Goal: Task Accomplishment & Management: Use online tool/utility

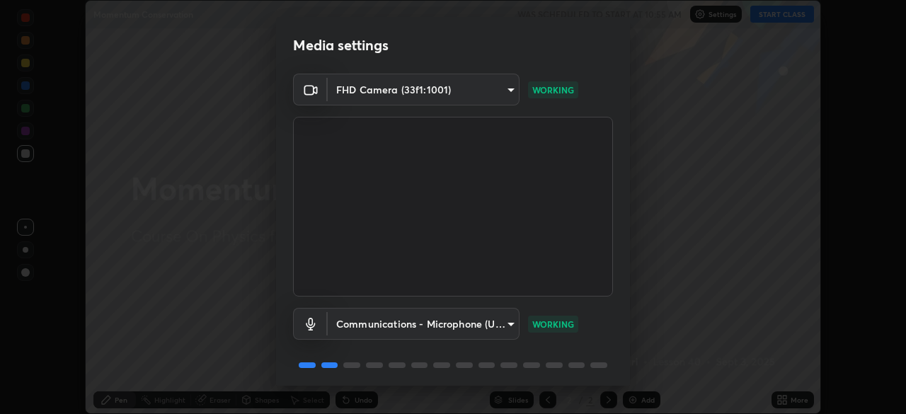
scroll to position [50, 0]
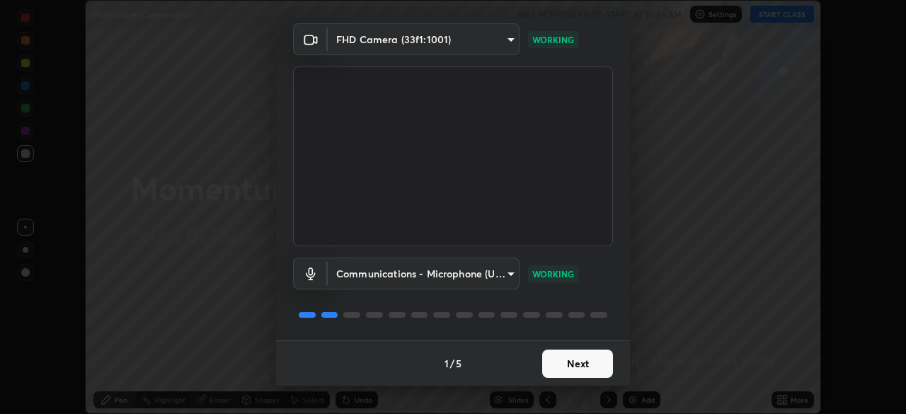
click at [571, 359] on button "Next" at bounding box center [577, 364] width 71 height 28
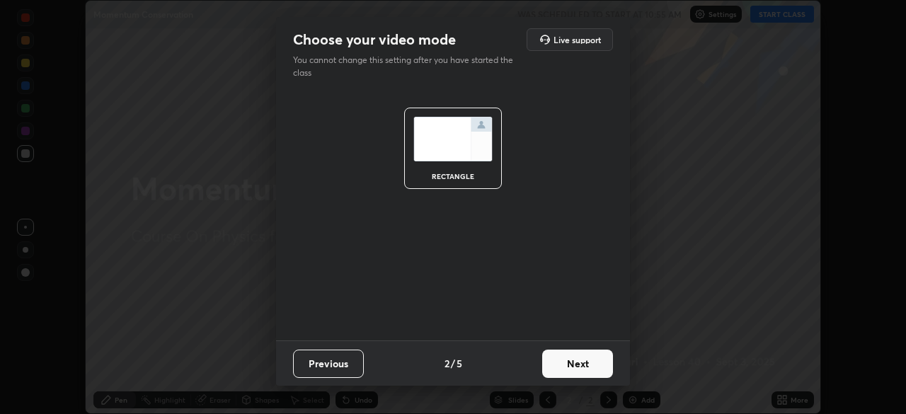
scroll to position [0, 0]
click at [584, 363] on button "Next" at bounding box center [577, 364] width 71 height 28
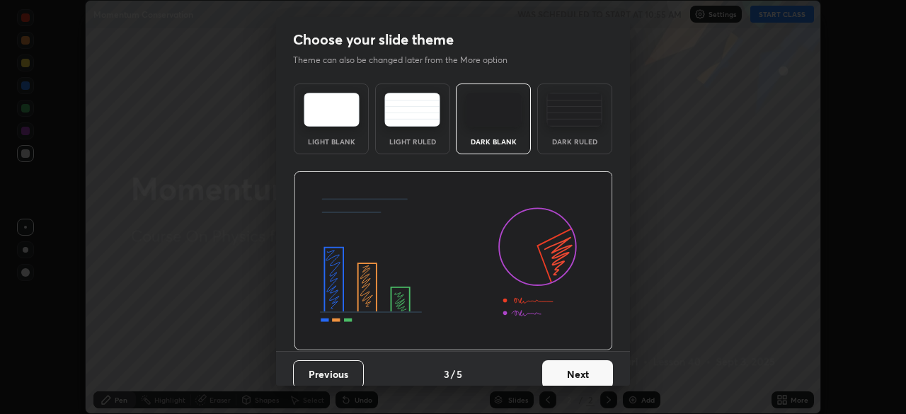
click at [573, 134] on div "Dark Ruled" at bounding box center [574, 118] width 75 height 71
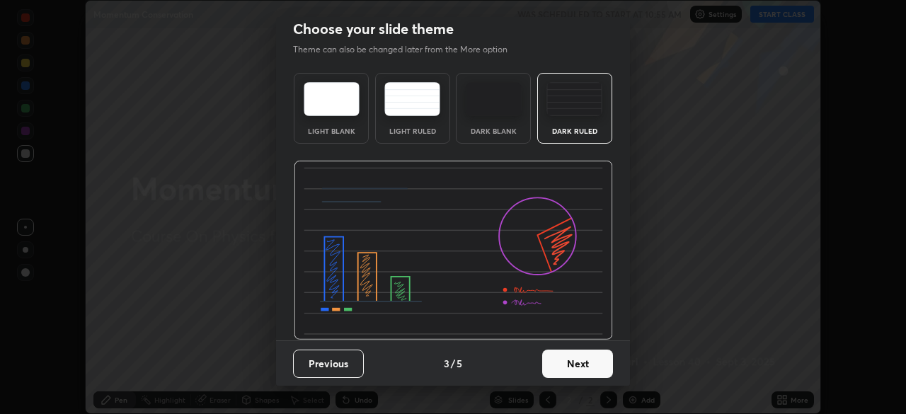
click at [572, 359] on button "Next" at bounding box center [577, 364] width 71 height 28
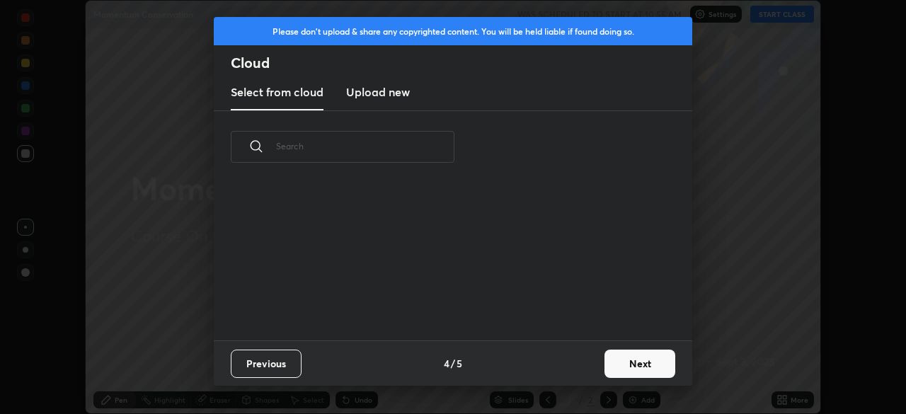
scroll to position [0, 0]
click at [614, 365] on button "Next" at bounding box center [639, 364] width 71 height 28
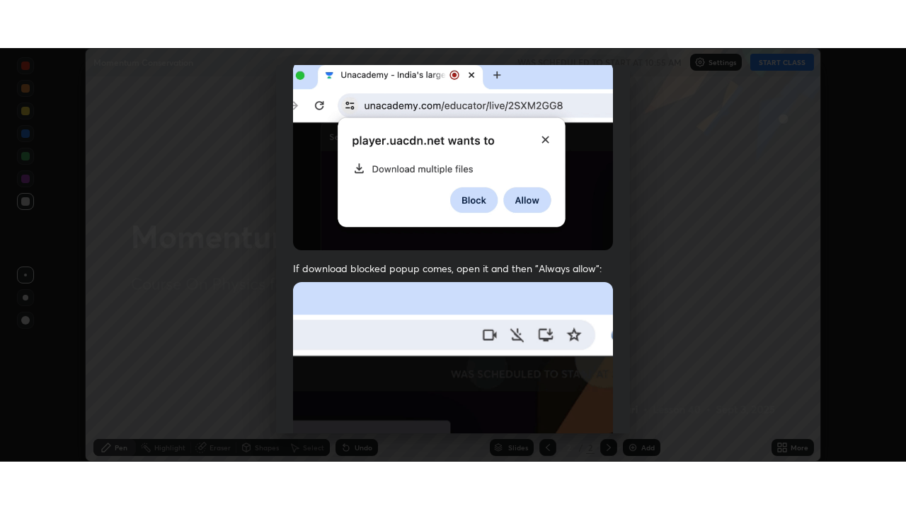
scroll to position [339, 0]
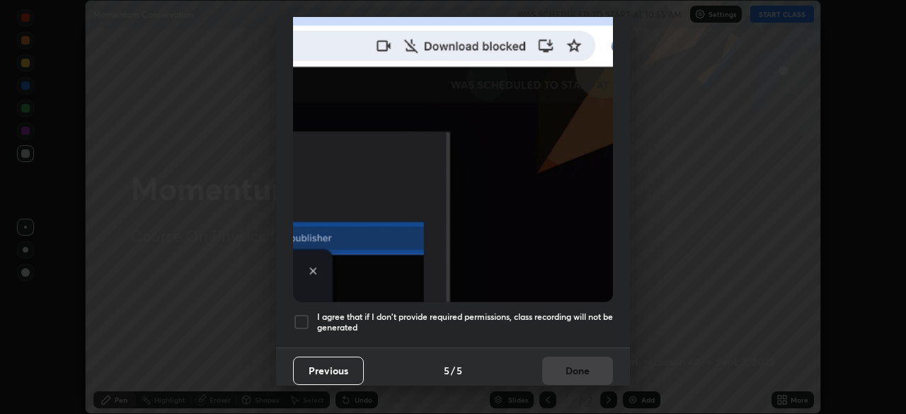
click at [304, 314] on div at bounding box center [301, 321] width 17 height 17
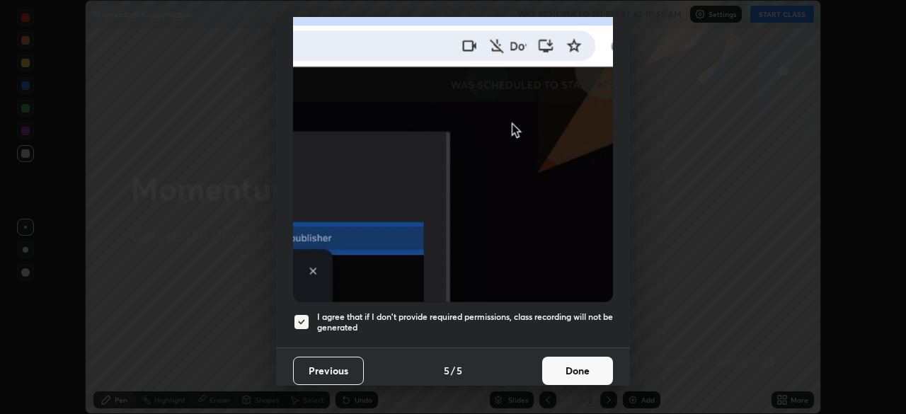
click at [572, 357] on button "Done" at bounding box center [577, 371] width 71 height 28
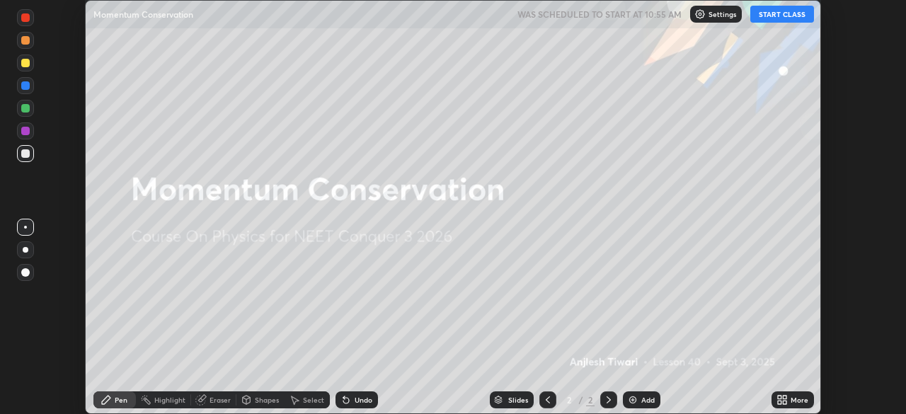
click at [636, 403] on img at bounding box center [632, 399] width 11 height 11
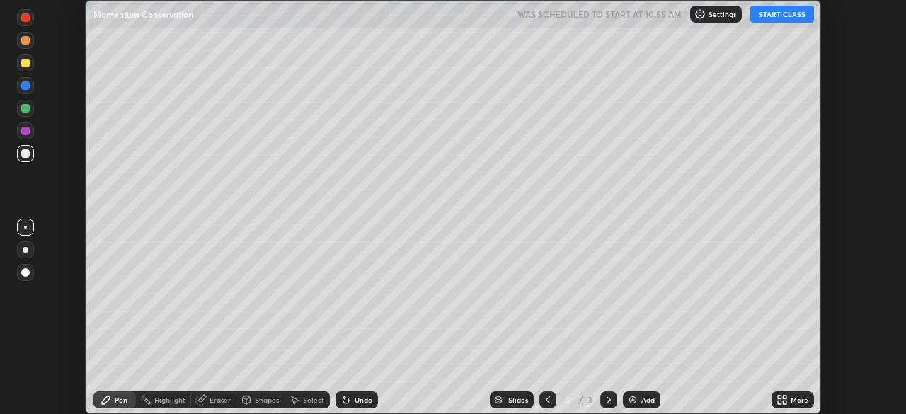
click at [792, 400] on div "More" at bounding box center [799, 399] width 18 height 7
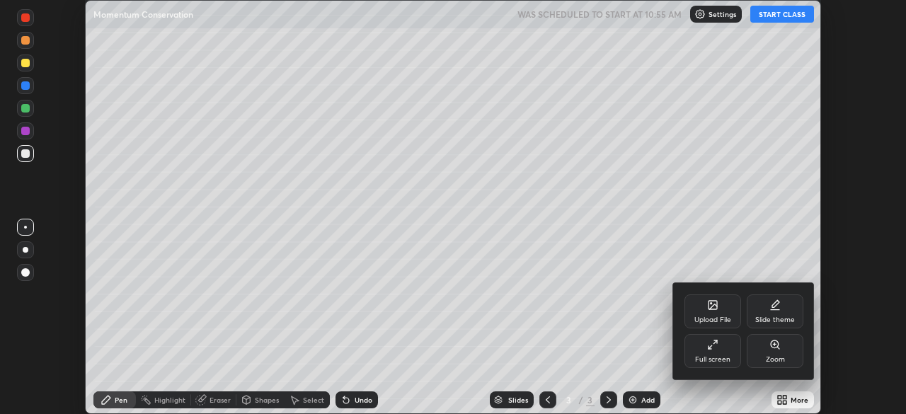
click at [715, 357] on div "Full screen" at bounding box center [712, 359] width 35 height 7
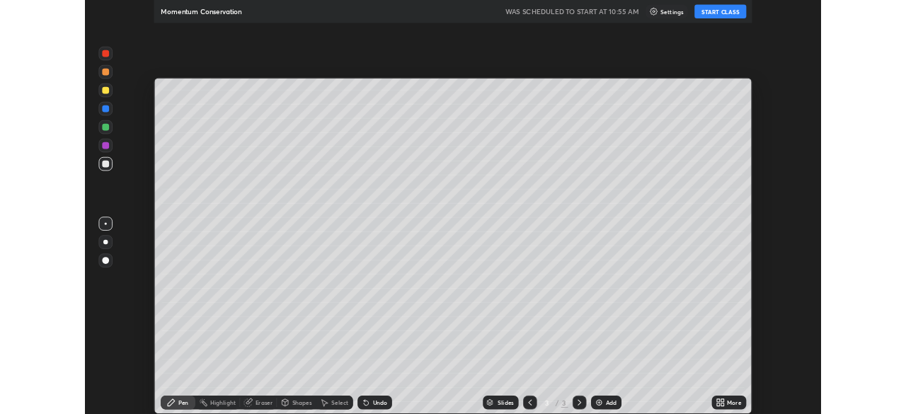
scroll to position [509, 906]
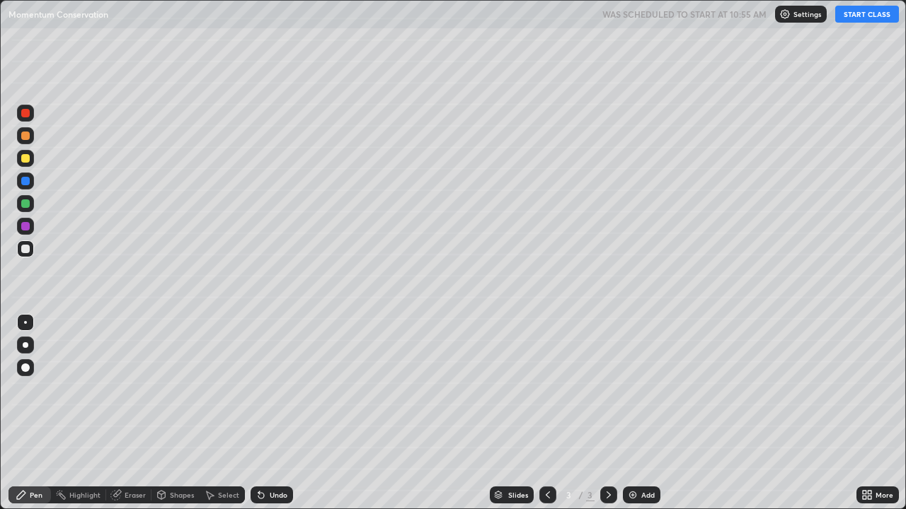
click at [863, 19] on button "START CLASS" at bounding box center [867, 14] width 64 height 17
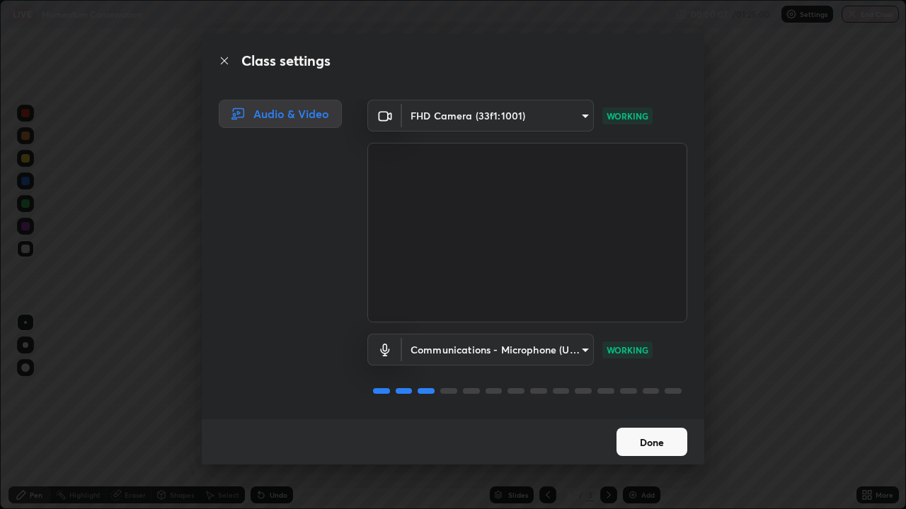
click at [641, 413] on button "Done" at bounding box center [651, 442] width 71 height 28
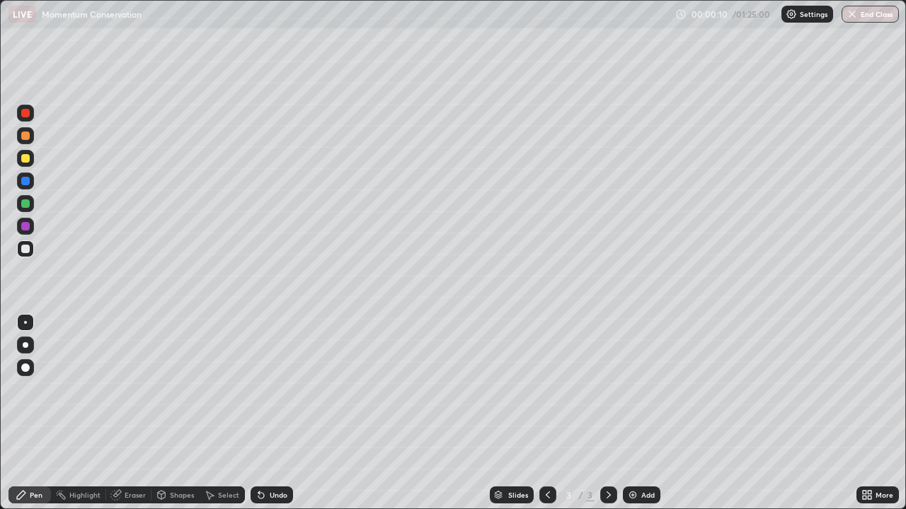
click at [32, 348] on div at bounding box center [25, 345] width 17 height 17
click at [175, 413] on div "Shapes" at bounding box center [182, 495] width 24 height 7
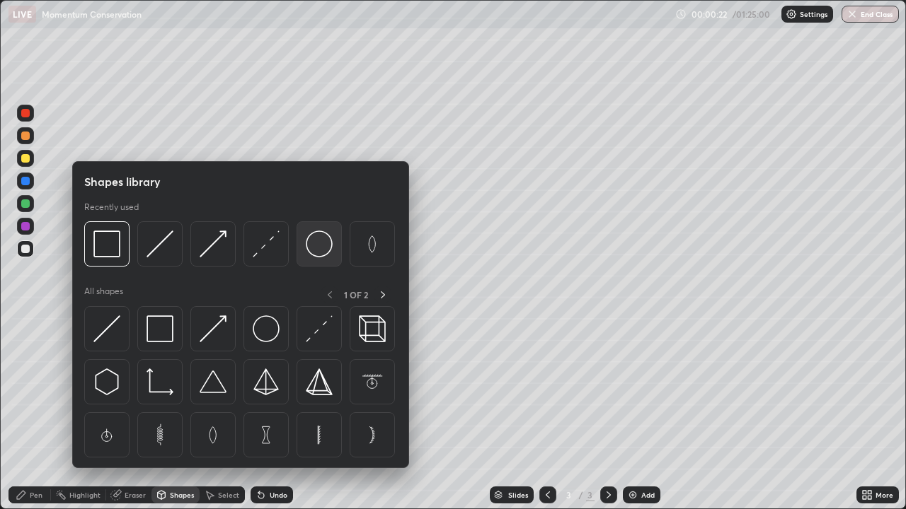
click at [310, 255] on img at bounding box center [319, 244] width 27 height 27
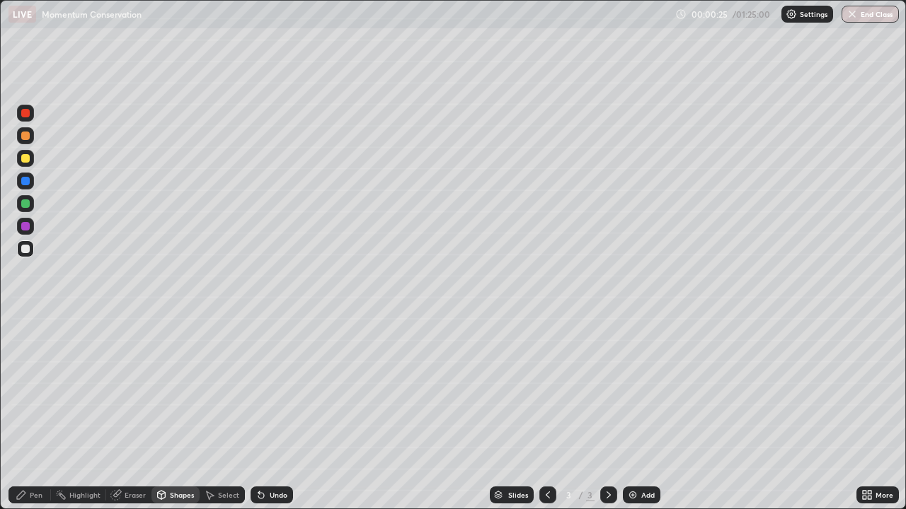
click at [37, 413] on div "Pen" at bounding box center [29, 495] width 42 height 17
click at [26, 136] on div at bounding box center [25, 136] width 8 height 8
click at [272, 413] on div "Undo" at bounding box center [271, 495] width 42 height 17
click at [23, 255] on div at bounding box center [25, 249] width 17 height 17
click at [630, 413] on img at bounding box center [632, 495] width 11 height 11
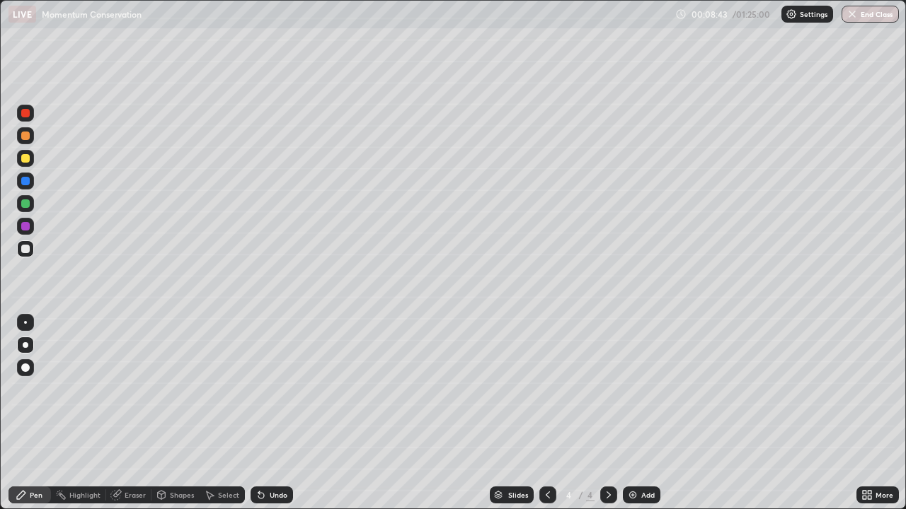
click at [275, 413] on div "Undo" at bounding box center [279, 495] width 18 height 7
click at [26, 159] on div at bounding box center [25, 158] width 8 height 8
click at [25, 250] on div at bounding box center [25, 249] width 8 height 8
click at [645, 413] on div "Add" at bounding box center [647, 495] width 13 height 7
click at [267, 413] on div "Undo" at bounding box center [271, 495] width 42 height 17
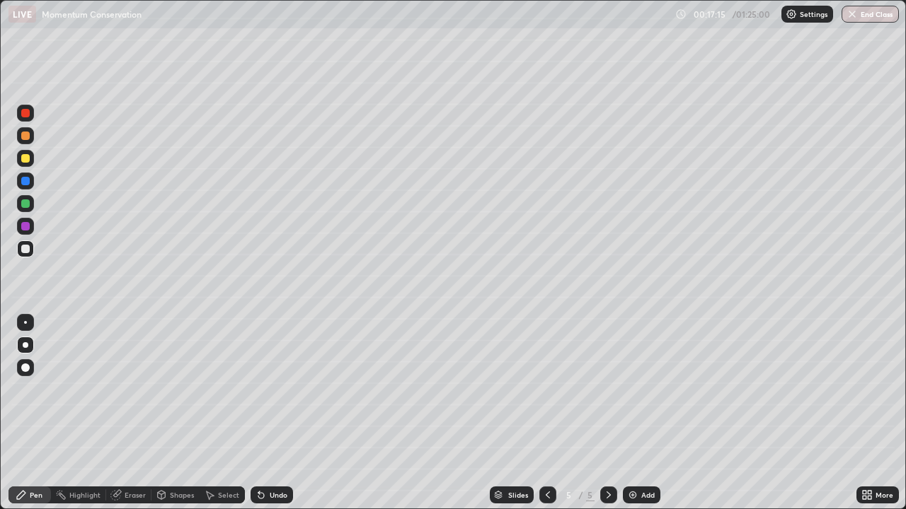
click at [266, 413] on div "Undo" at bounding box center [271, 495] width 42 height 17
click at [267, 413] on div "Undo" at bounding box center [271, 495] width 42 height 17
click at [259, 413] on icon at bounding box center [261, 496] width 6 height 6
click at [256, 413] on div "Undo" at bounding box center [271, 495] width 42 height 17
click at [28, 161] on div at bounding box center [25, 158] width 8 height 8
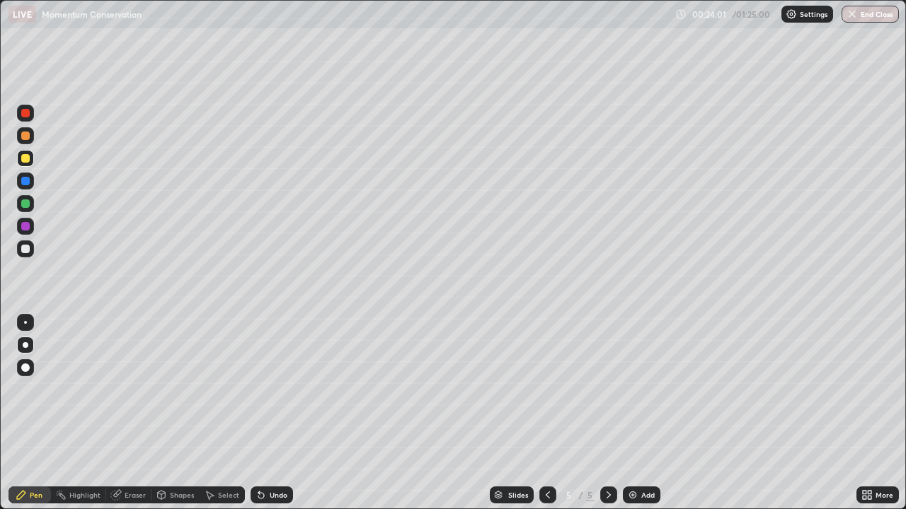
click at [130, 413] on div "Eraser" at bounding box center [135, 495] width 21 height 7
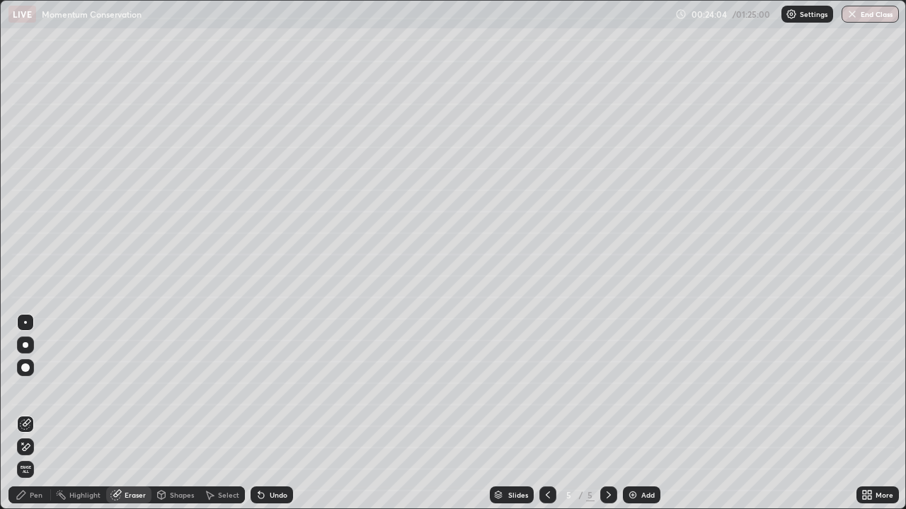
click at [30, 413] on div "Pen" at bounding box center [36, 495] width 13 height 7
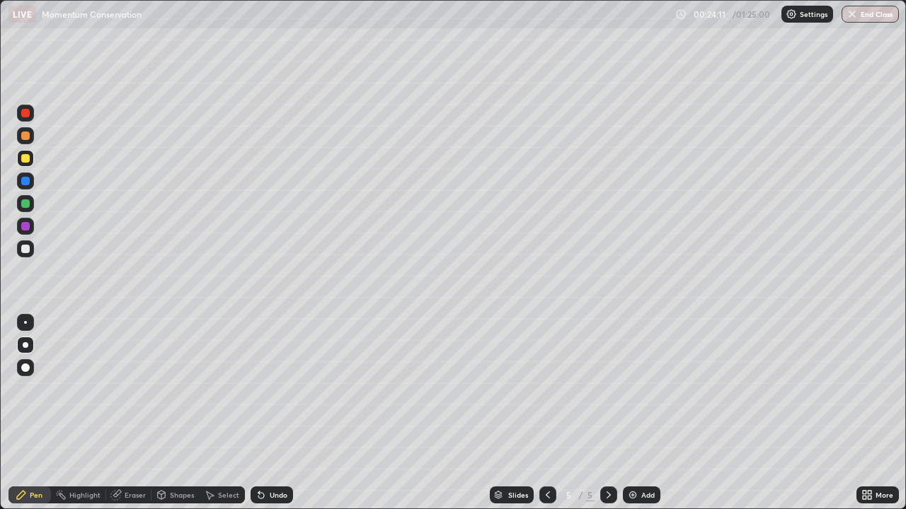
click at [125, 413] on div "Eraser" at bounding box center [135, 495] width 21 height 7
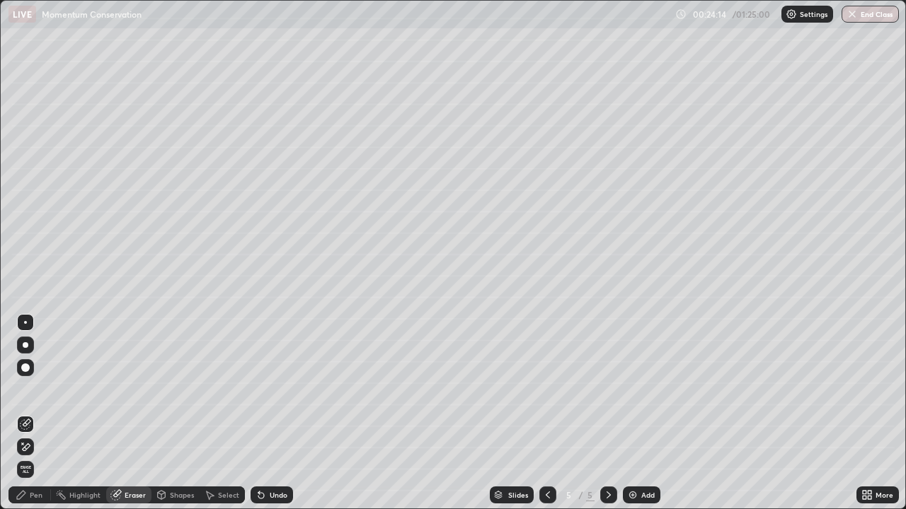
click at [30, 413] on div "Pen" at bounding box center [29, 495] width 42 height 17
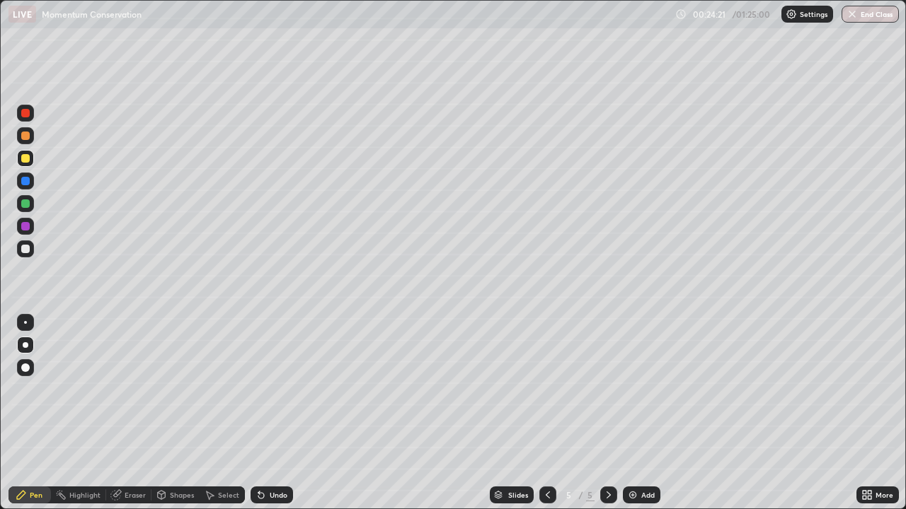
click at [128, 413] on div "Eraser" at bounding box center [135, 495] width 21 height 7
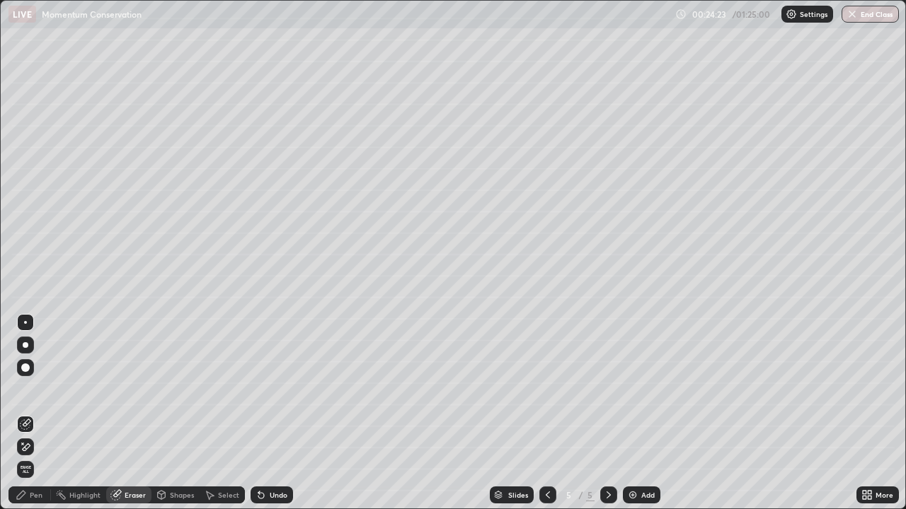
click at [30, 413] on div "Pen" at bounding box center [36, 495] width 13 height 7
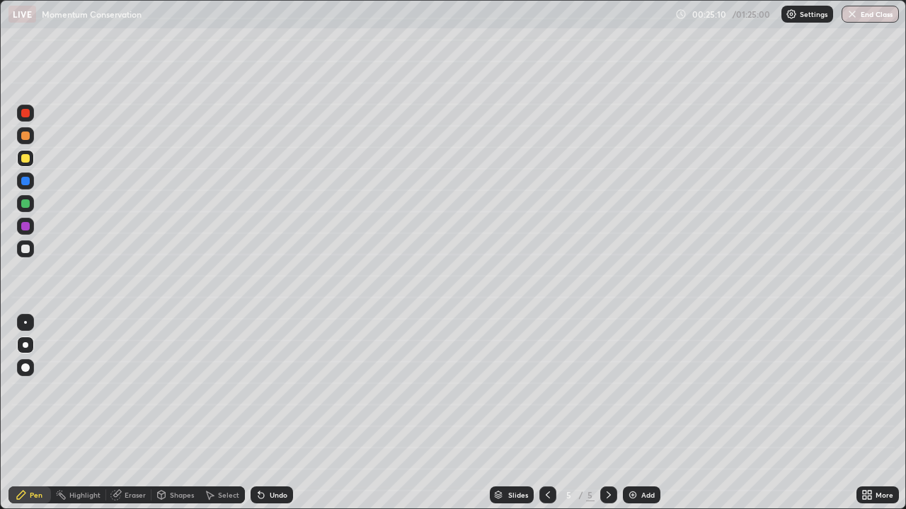
click at [28, 252] on div at bounding box center [25, 249] width 8 height 8
click at [630, 413] on img at bounding box center [632, 495] width 11 height 11
click at [219, 413] on div "Select" at bounding box center [222, 495] width 45 height 17
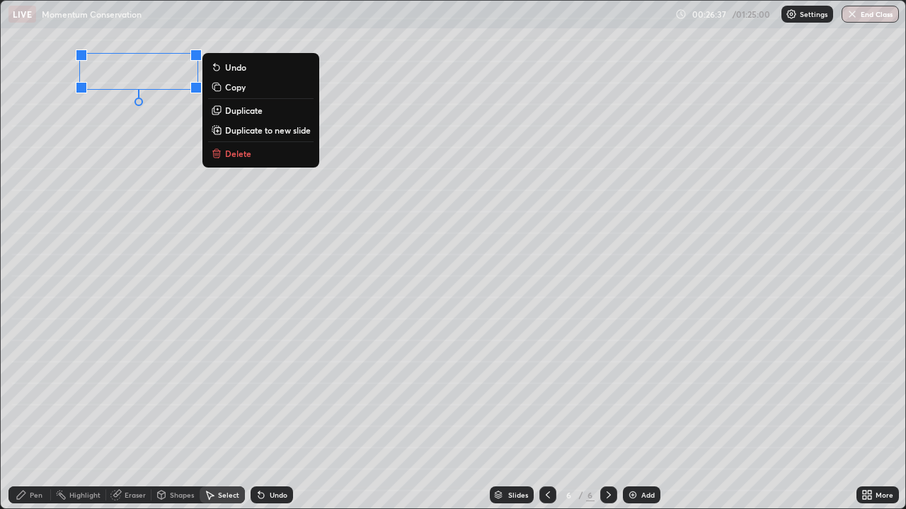
click at [239, 152] on p "Delete" at bounding box center [238, 153] width 26 height 11
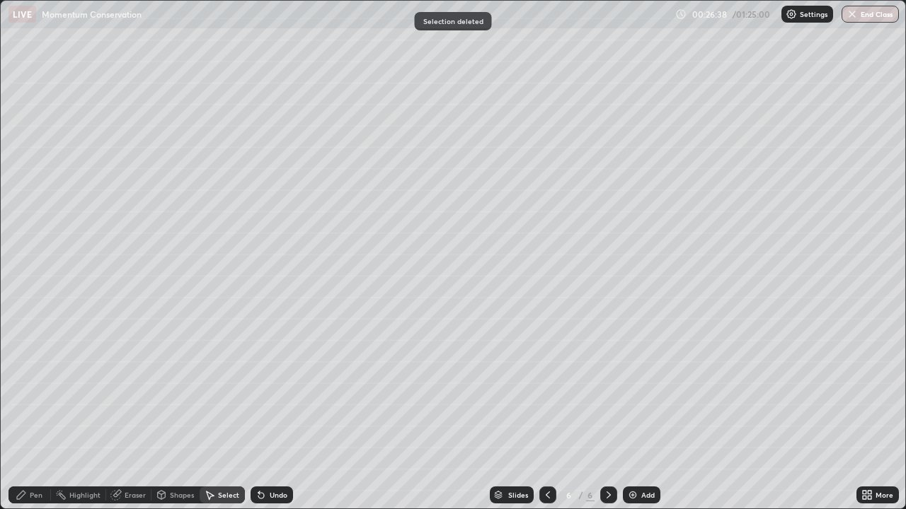
click at [33, 413] on div "Pen" at bounding box center [36, 495] width 13 height 7
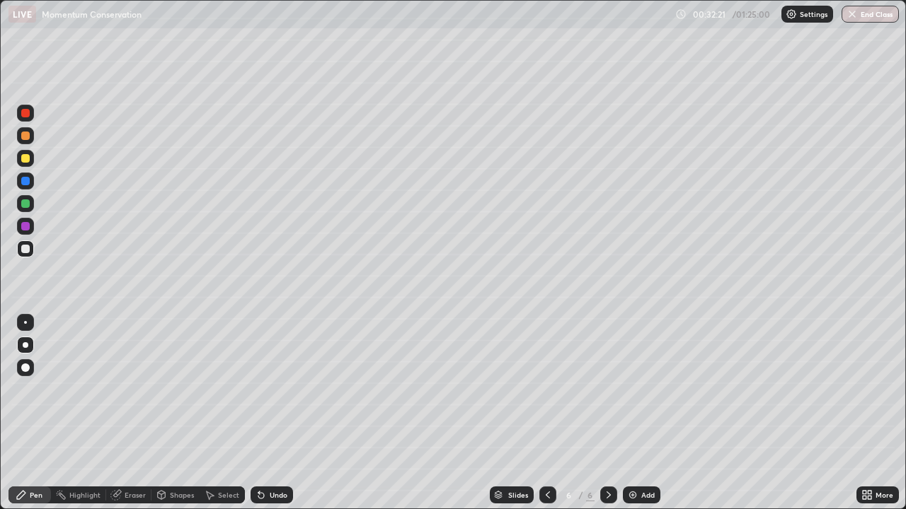
click at [259, 413] on icon at bounding box center [261, 496] width 6 height 6
click at [263, 413] on div "Undo" at bounding box center [271, 495] width 42 height 17
click at [208, 413] on icon at bounding box center [211, 496] width 8 height 8
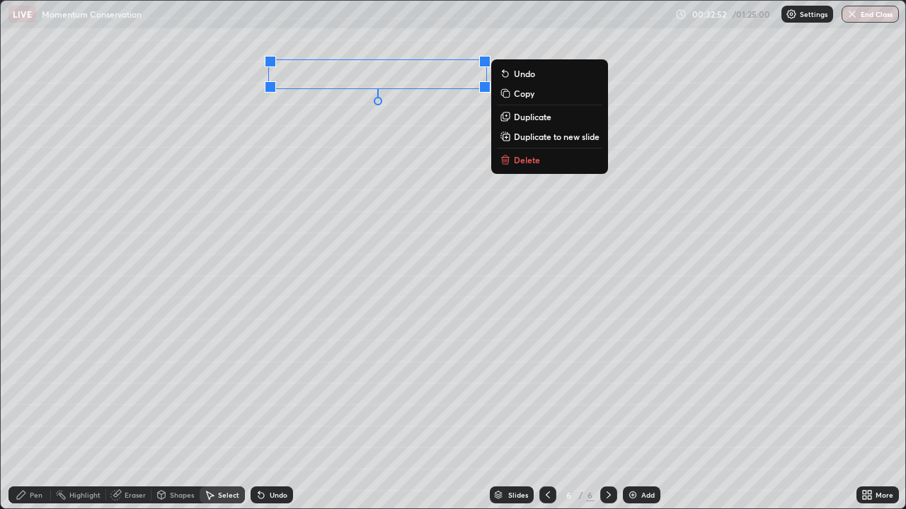
click at [21, 413] on icon at bounding box center [21, 495] width 8 height 8
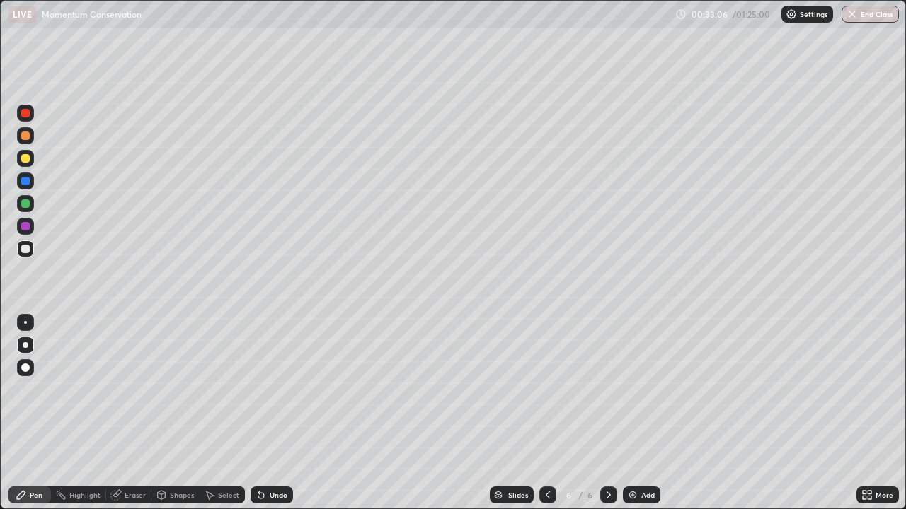
click at [25, 323] on div at bounding box center [25, 322] width 3 height 3
click at [26, 158] on div at bounding box center [25, 158] width 8 height 8
click at [25, 250] on div at bounding box center [25, 249] width 8 height 8
click at [271, 413] on div "Undo" at bounding box center [279, 495] width 18 height 7
click at [218, 413] on div "Select" at bounding box center [228, 495] width 21 height 7
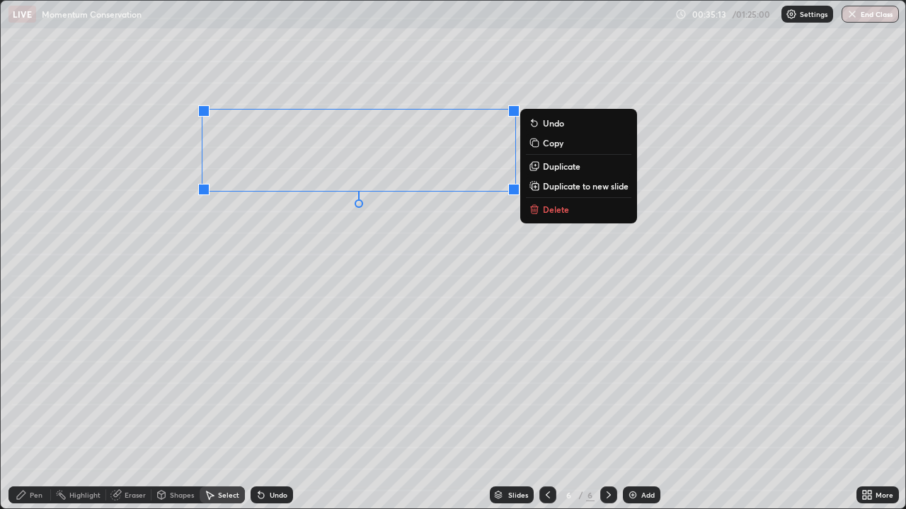
click at [553, 170] on p "Duplicate" at bounding box center [562, 166] width 38 height 11
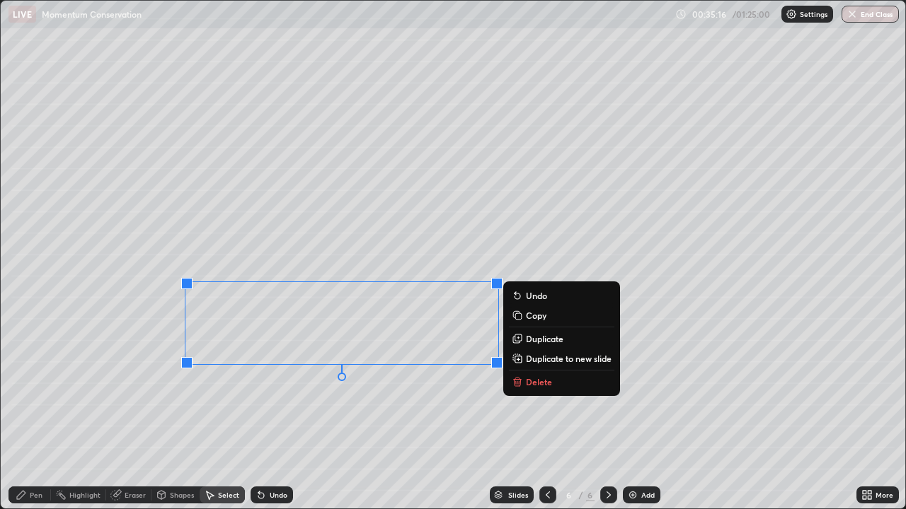
click at [35, 413] on div "Pen" at bounding box center [36, 495] width 13 height 7
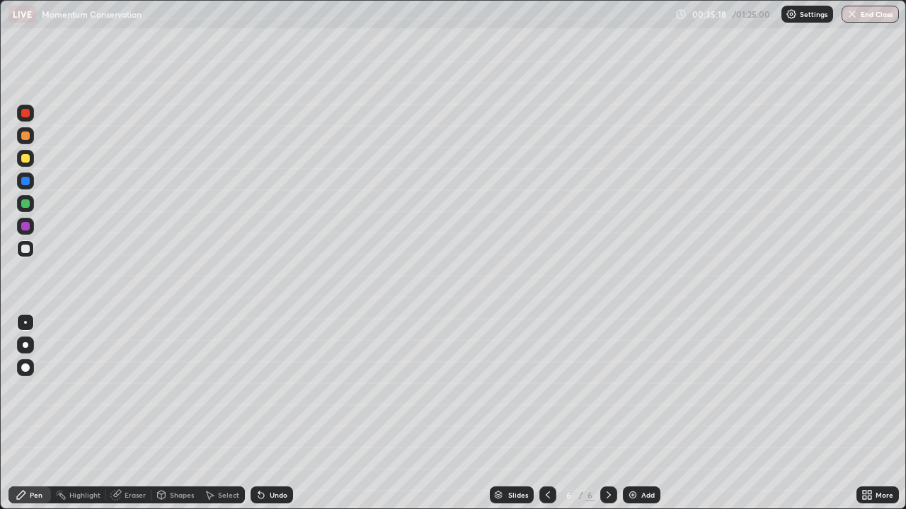
click at [863, 413] on icon at bounding box center [865, 498] width 4 height 4
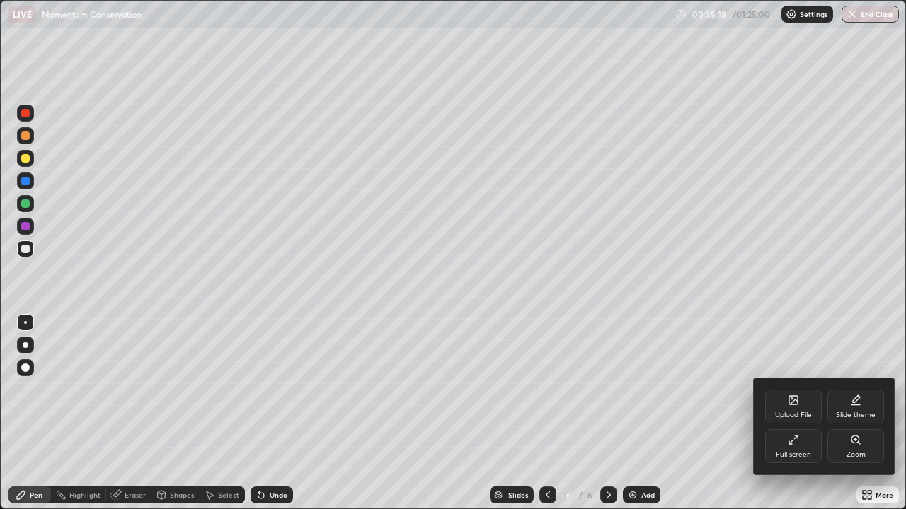
click at [788, 413] on icon at bounding box center [793, 439] width 11 height 11
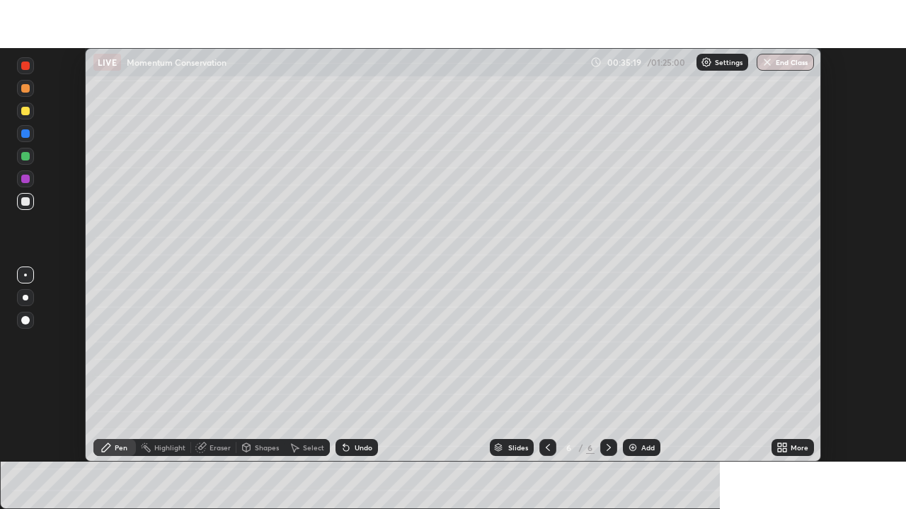
scroll to position [70341, 69850]
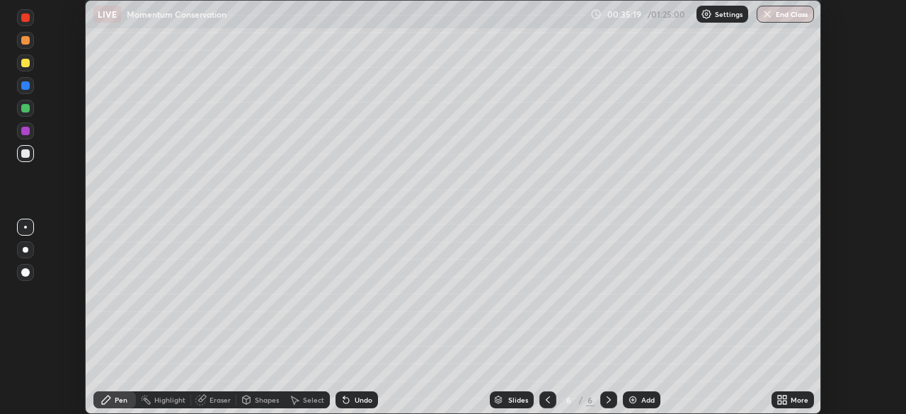
click at [790, 400] on div "More" at bounding box center [799, 399] width 18 height 7
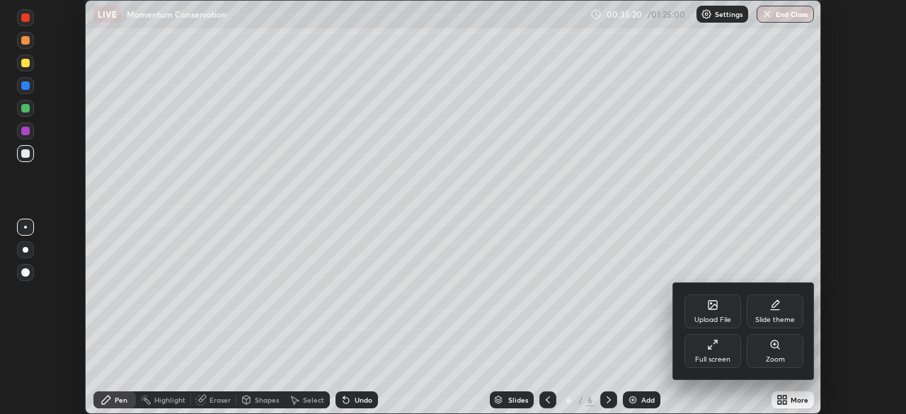
click at [732, 349] on div "Full screen" at bounding box center [712, 351] width 57 height 34
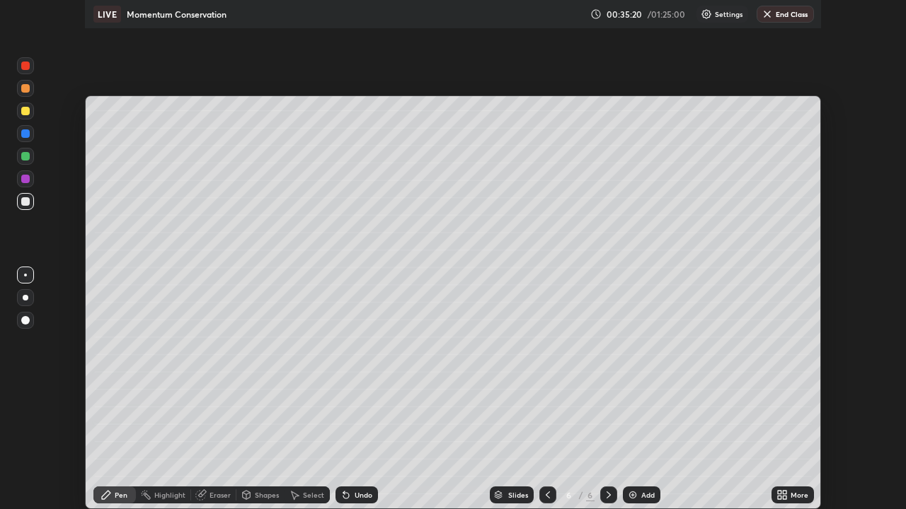
scroll to position [509, 906]
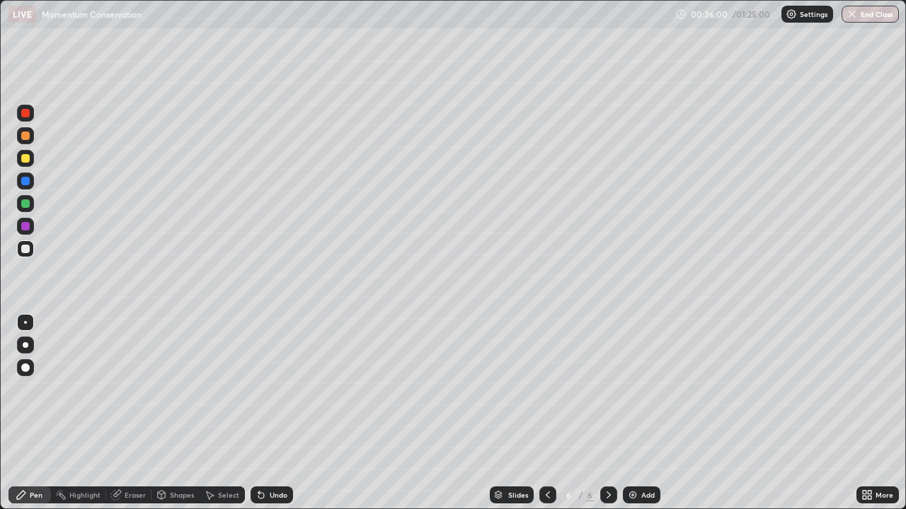
click at [26, 209] on div at bounding box center [25, 203] width 17 height 17
click at [126, 413] on div "Eraser" at bounding box center [135, 495] width 21 height 7
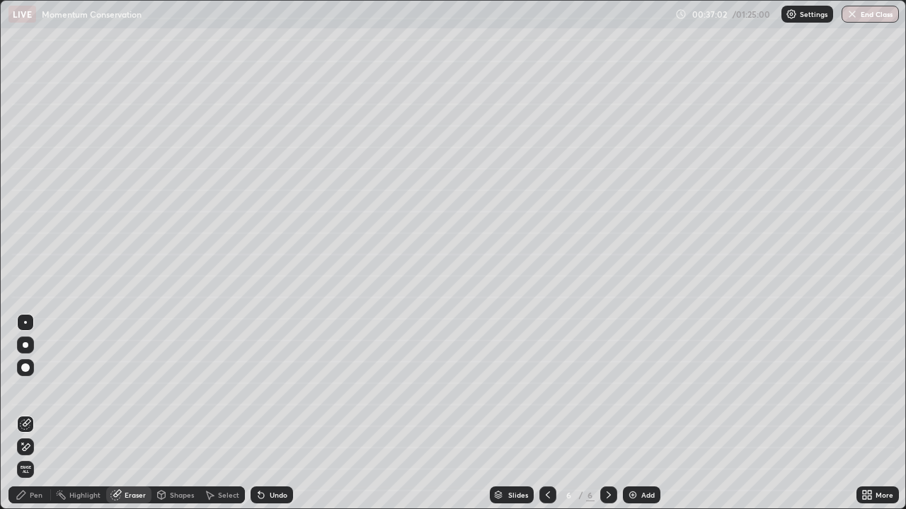
click at [36, 413] on div "Pen" at bounding box center [36, 495] width 13 height 7
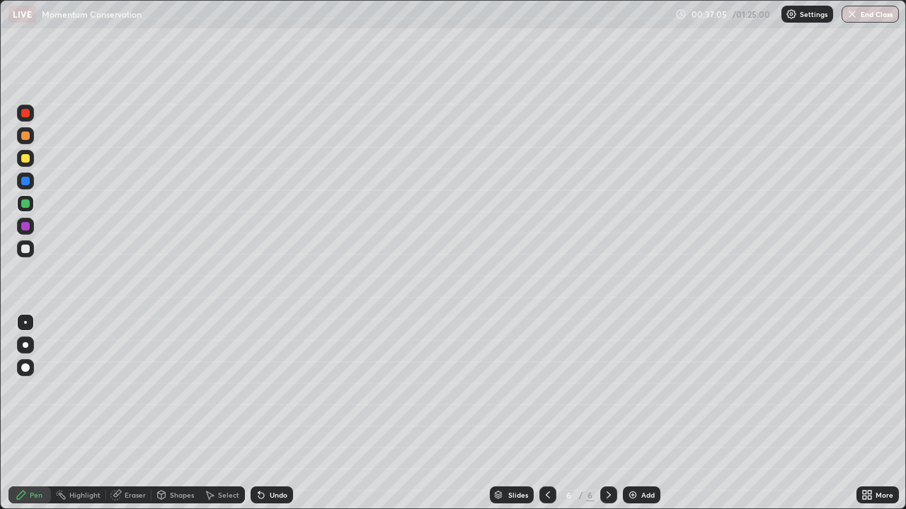
click at [139, 413] on div "Eraser" at bounding box center [135, 495] width 21 height 7
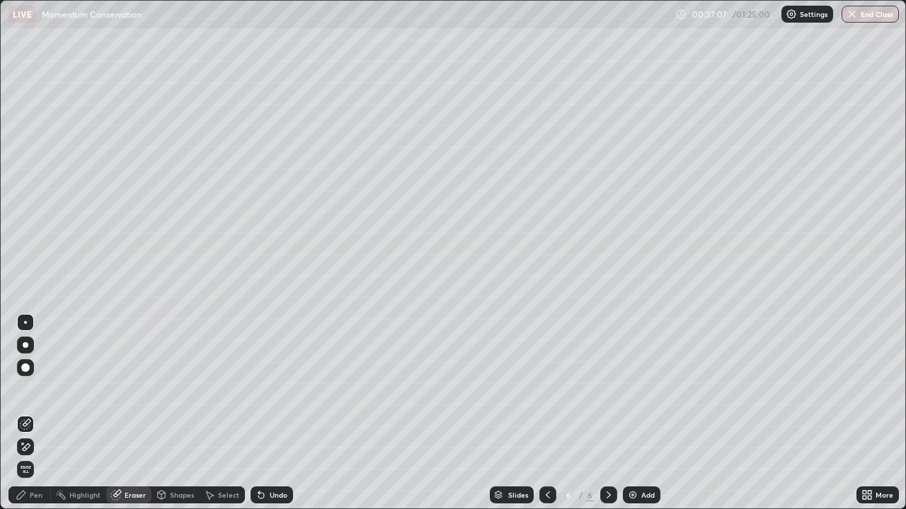
click at [25, 413] on icon at bounding box center [21, 495] width 11 height 11
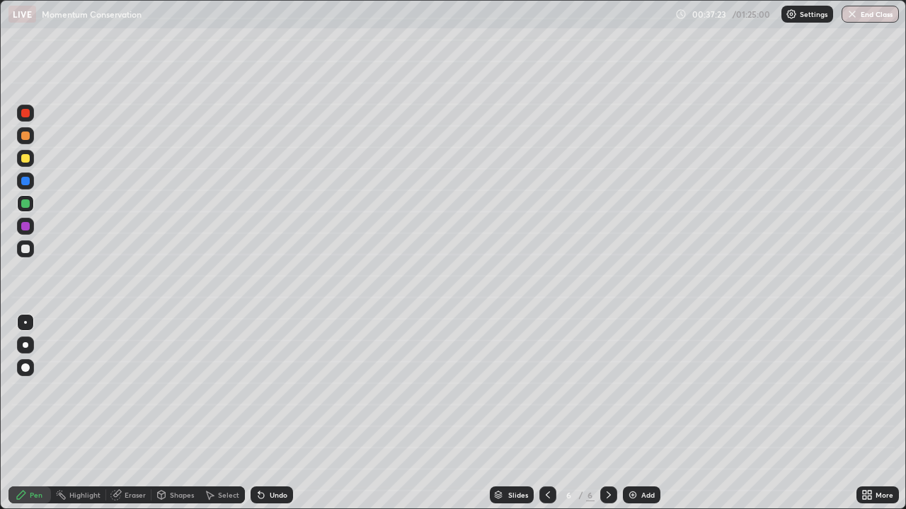
click at [33, 249] on div at bounding box center [25, 249] width 17 height 17
click at [633, 413] on img at bounding box center [632, 495] width 11 height 11
click at [31, 347] on div at bounding box center [25, 345] width 17 height 17
click at [218, 413] on div "Select" at bounding box center [228, 495] width 21 height 7
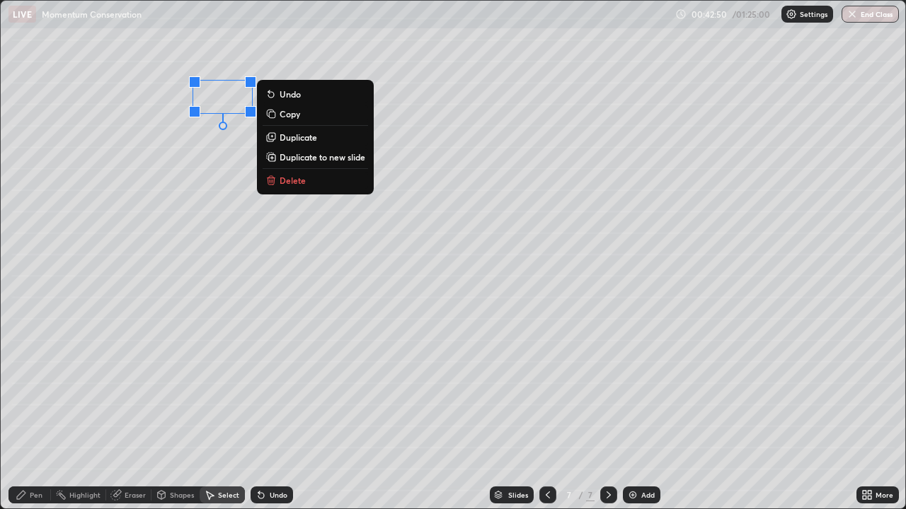
click at [291, 182] on p "Delete" at bounding box center [292, 180] width 26 height 11
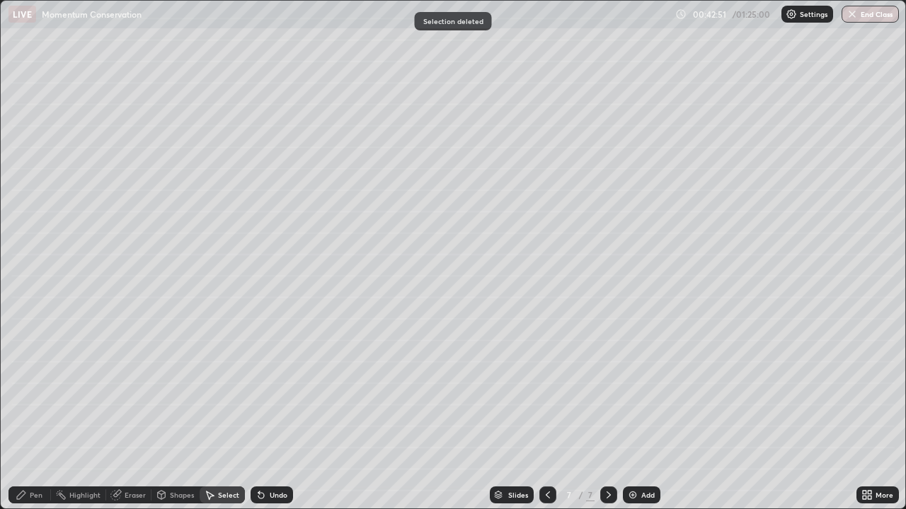
click at [33, 413] on div "Pen" at bounding box center [36, 495] width 13 height 7
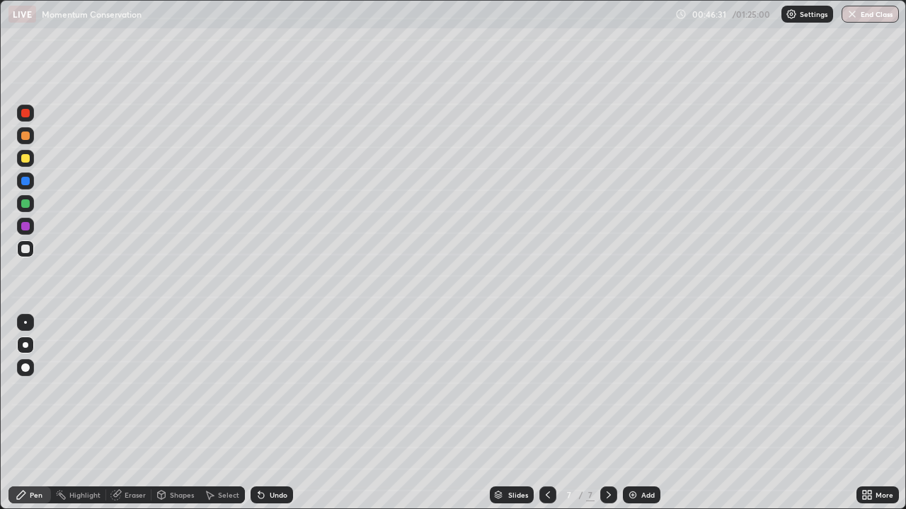
click at [26, 323] on div at bounding box center [25, 322] width 3 height 3
click at [22, 207] on div at bounding box center [25, 204] width 8 height 8
click at [27, 251] on div at bounding box center [25, 249] width 8 height 8
click at [25, 345] on div at bounding box center [26, 345] width 6 height 6
click at [31, 210] on div at bounding box center [25, 203] width 17 height 17
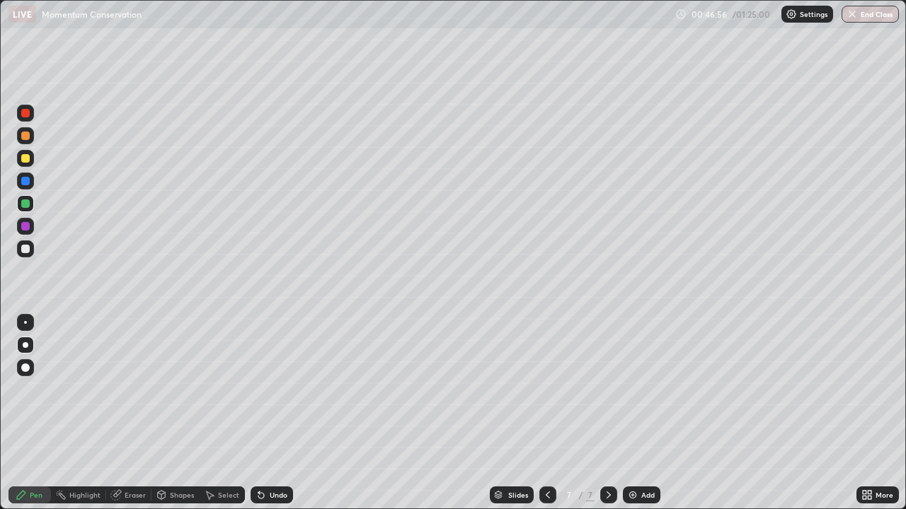
click at [31, 253] on div at bounding box center [25, 249] width 17 height 17
click at [33, 209] on div at bounding box center [25, 203] width 17 height 17
click at [270, 413] on div "Undo" at bounding box center [279, 495] width 18 height 7
click at [26, 251] on div at bounding box center [25, 249] width 8 height 8
click at [271, 413] on div "Undo" at bounding box center [279, 495] width 18 height 7
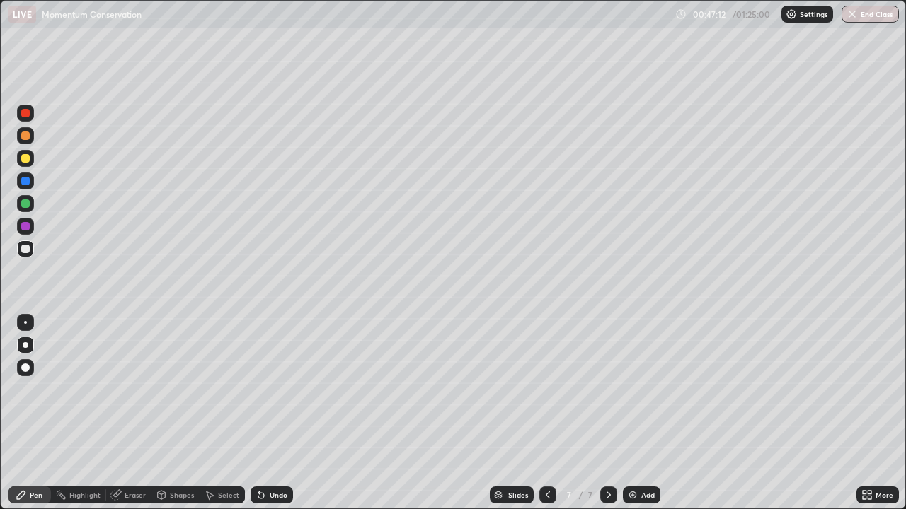
click at [272, 413] on div "Undo" at bounding box center [271, 495] width 42 height 17
click at [26, 207] on div at bounding box center [25, 204] width 8 height 8
click at [25, 323] on div at bounding box center [25, 322] width 3 height 3
click at [25, 253] on div at bounding box center [25, 249] width 8 height 8
click at [25, 345] on div at bounding box center [26, 345] width 6 height 6
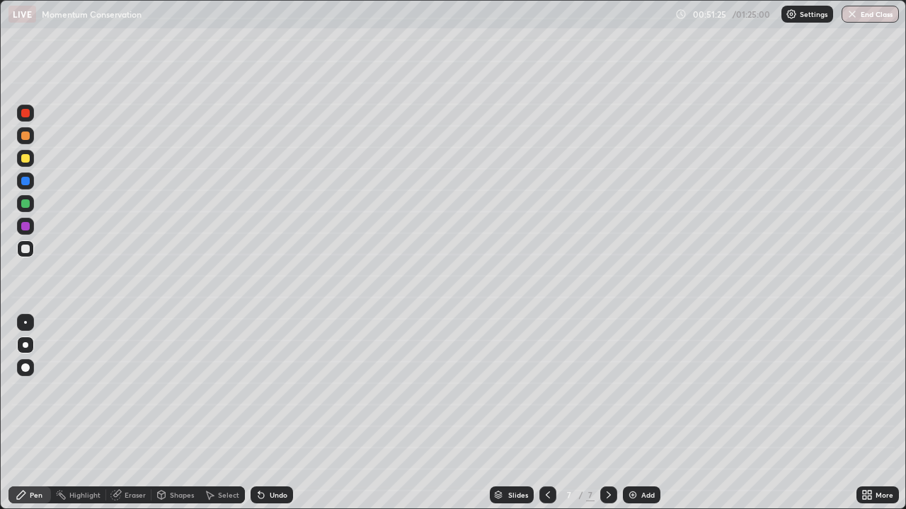
click at [642, 413] on div "Add" at bounding box center [642, 495] width 38 height 17
click at [177, 413] on div "Shapes" at bounding box center [182, 495] width 24 height 7
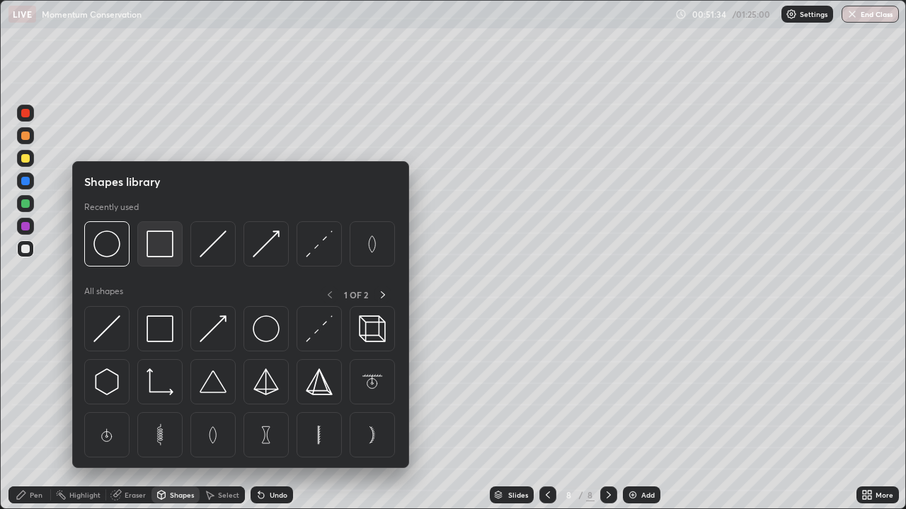
click at [170, 253] on img at bounding box center [159, 244] width 27 height 27
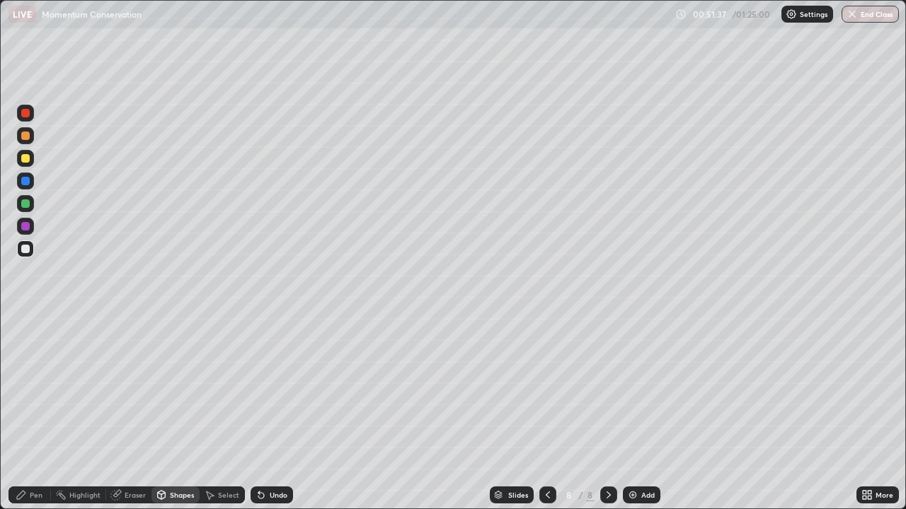
click at [166, 413] on div "Shapes" at bounding box center [175, 495] width 48 height 17
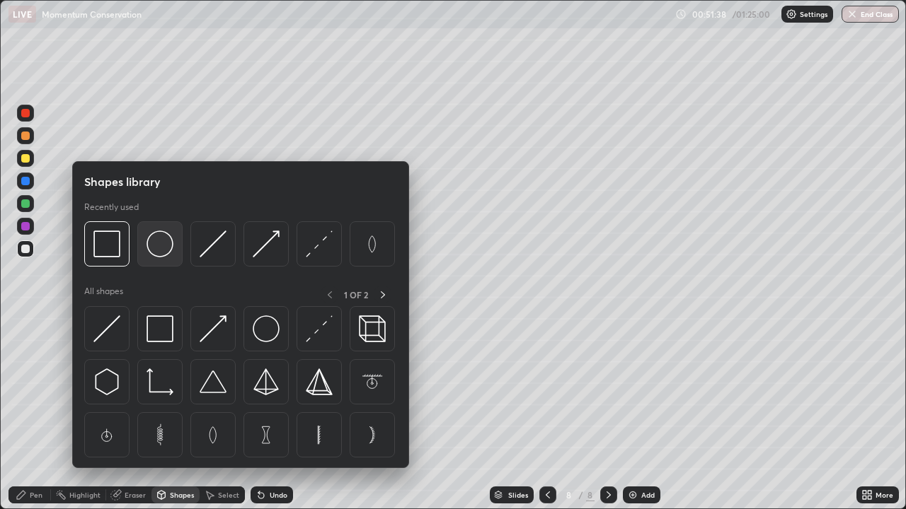
click at [170, 251] on img at bounding box center [159, 244] width 27 height 27
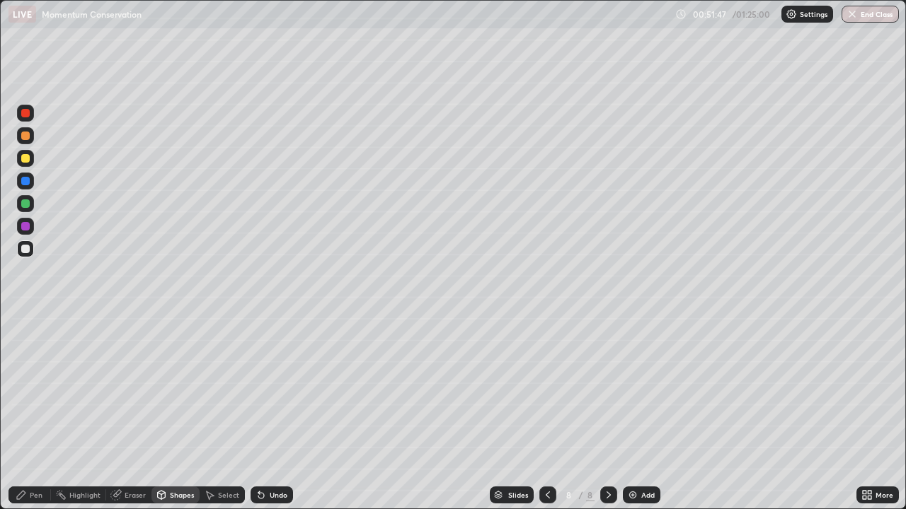
click at [35, 413] on div "Pen" at bounding box center [36, 495] width 13 height 7
click at [265, 413] on div "Undo" at bounding box center [271, 495] width 42 height 17
click at [274, 413] on div "Undo" at bounding box center [279, 495] width 18 height 7
click at [265, 413] on div "Undo" at bounding box center [271, 495] width 42 height 17
click at [266, 413] on div "Undo" at bounding box center [271, 495] width 42 height 17
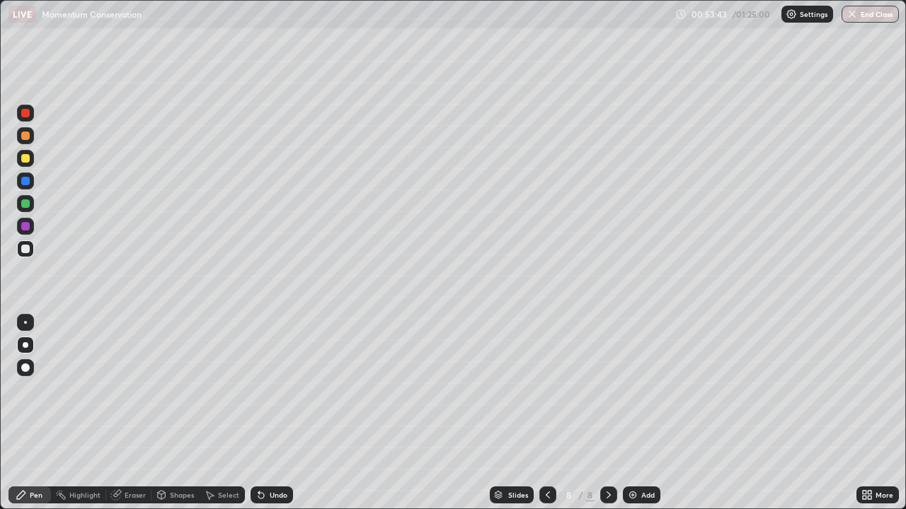
click at [261, 413] on icon at bounding box center [261, 496] width 6 height 6
click at [221, 413] on div "Select" at bounding box center [228, 495] width 21 height 7
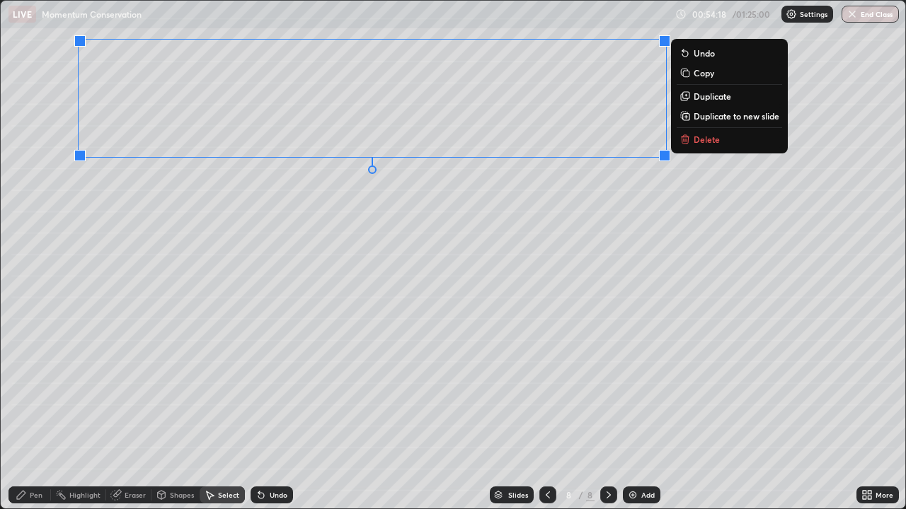
click at [704, 117] on p "Duplicate to new slide" at bounding box center [736, 115] width 86 height 11
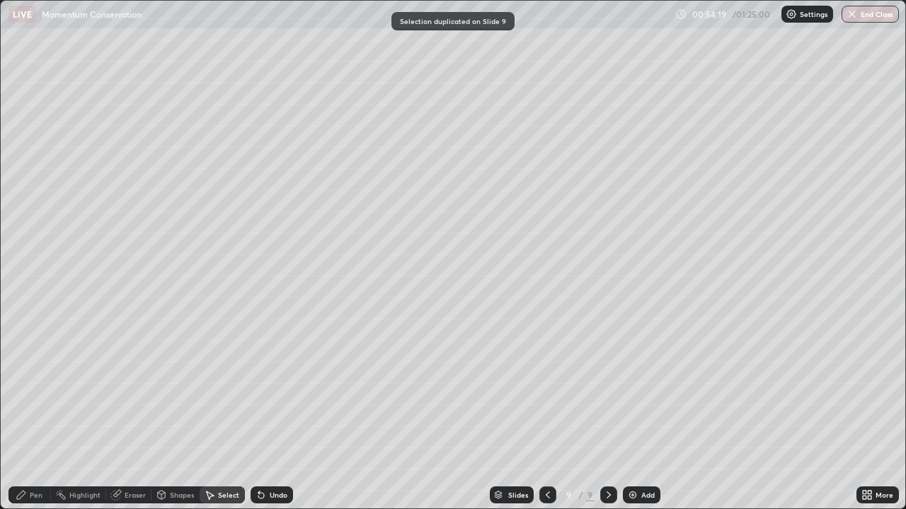
click at [546, 413] on icon at bounding box center [547, 495] width 11 height 11
click at [39, 413] on div "Pen" at bounding box center [36, 495] width 13 height 7
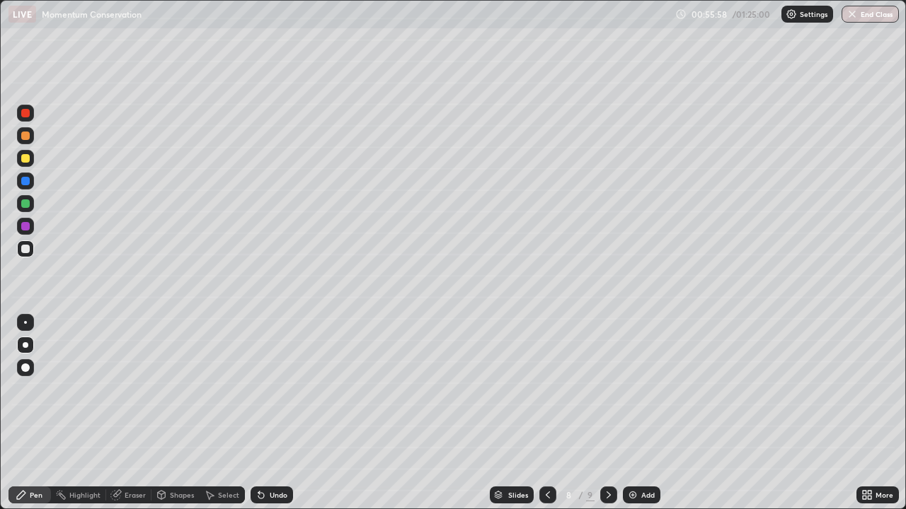
click at [132, 413] on div "Eraser" at bounding box center [135, 495] width 21 height 7
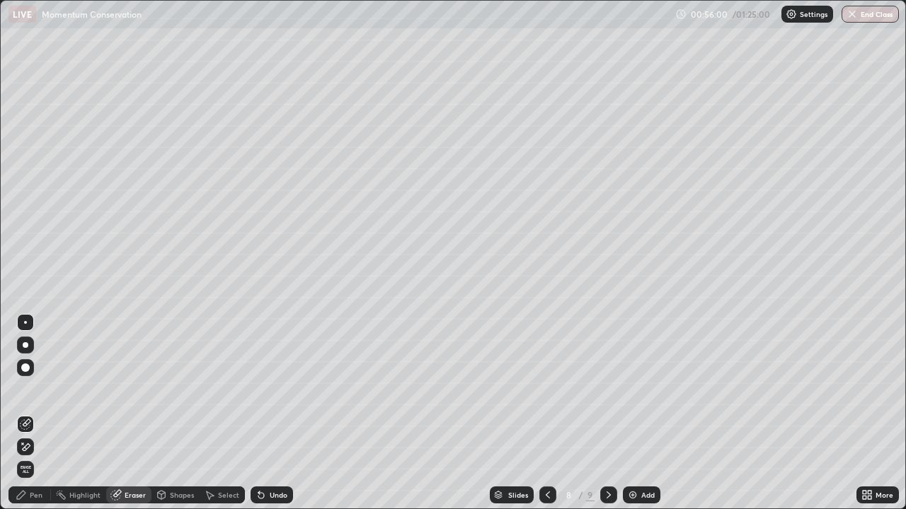
click at [38, 413] on div "Pen" at bounding box center [36, 495] width 13 height 7
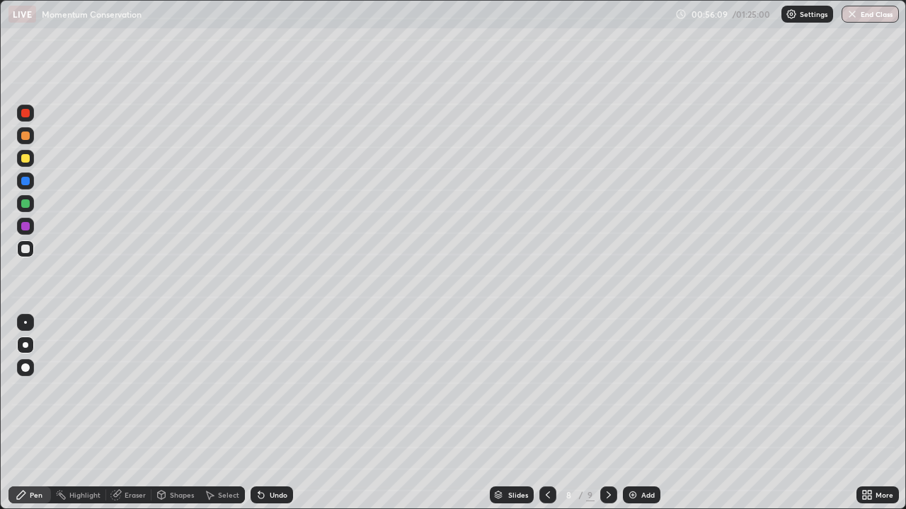
click at [272, 413] on div "Undo" at bounding box center [279, 495] width 18 height 7
click at [271, 413] on div "Undo" at bounding box center [279, 495] width 18 height 7
click at [272, 413] on div "Undo" at bounding box center [271, 495] width 42 height 17
click at [29, 203] on div at bounding box center [25, 204] width 8 height 8
click at [27, 250] on div at bounding box center [25, 249] width 8 height 8
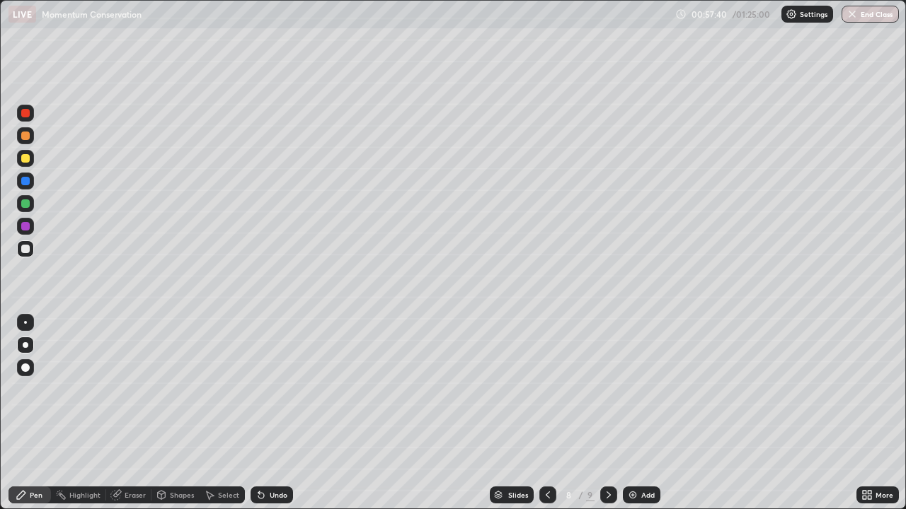
click at [607, 413] on icon at bounding box center [608, 495] width 11 height 11
click at [546, 413] on icon at bounding box center [547, 495] width 11 height 11
click at [25, 323] on div at bounding box center [25, 322] width 3 height 3
click at [29, 164] on div at bounding box center [25, 158] width 17 height 17
click at [611, 413] on icon at bounding box center [608, 495] width 11 height 11
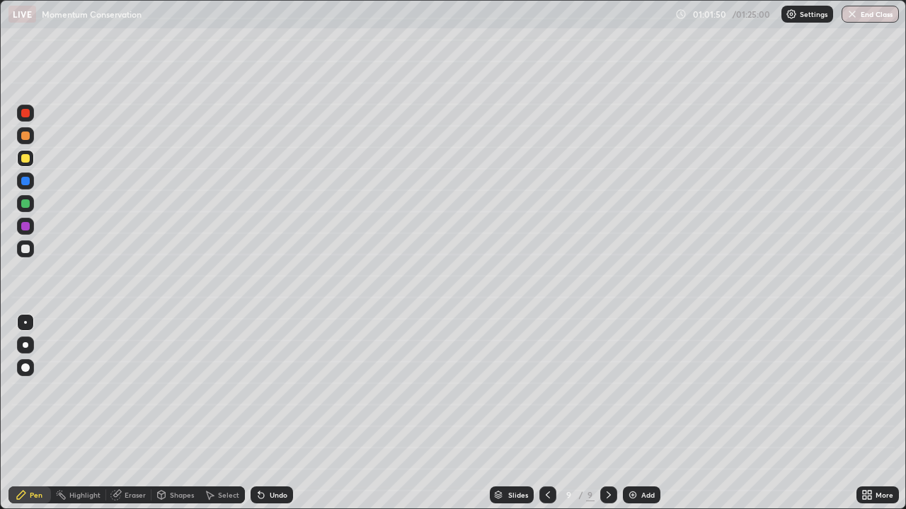
click at [25, 345] on div at bounding box center [26, 345] width 6 height 6
click at [267, 413] on div "Undo" at bounding box center [271, 495] width 42 height 17
click at [546, 413] on icon at bounding box center [547, 495] width 11 height 11
click at [608, 413] on div at bounding box center [608, 495] width 17 height 17
click at [539, 413] on div at bounding box center [547, 495] width 17 height 17
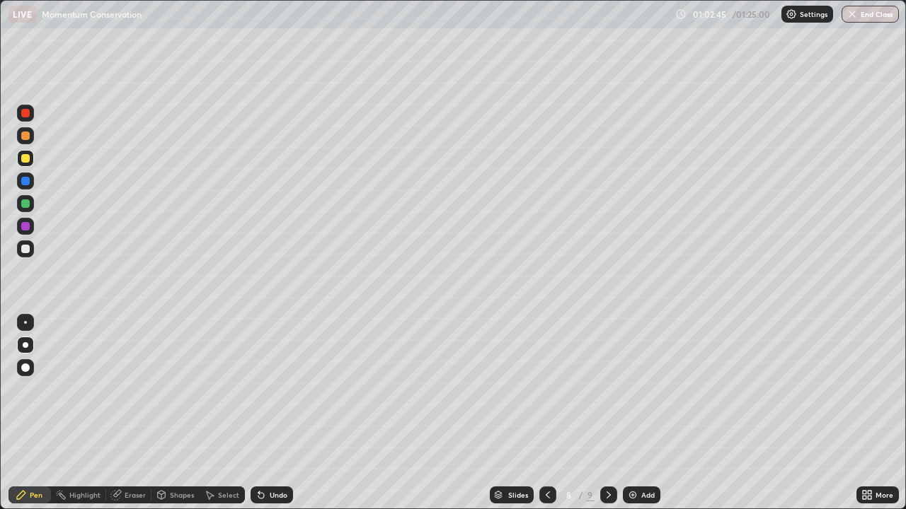
click at [607, 413] on icon at bounding box center [608, 495] width 11 height 11
click at [546, 413] on icon at bounding box center [547, 495] width 11 height 11
click at [550, 413] on div at bounding box center [547, 495] width 17 height 28
click at [548, 413] on icon at bounding box center [547, 495] width 11 height 11
click at [543, 413] on div at bounding box center [547, 495] width 17 height 17
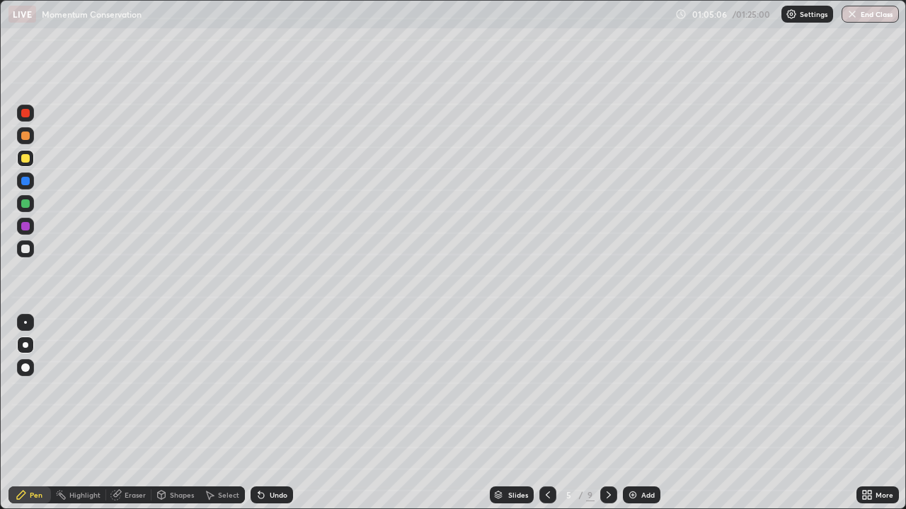
click at [543, 413] on div at bounding box center [547, 495] width 17 height 17
click at [603, 413] on icon at bounding box center [608, 495] width 11 height 11
click at [25, 248] on div at bounding box center [25, 249] width 8 height 8
click at [28, 205] on div at bounding box center [25, 204] width 8 height 8
click at [25, 250] on div at bounding box center [25, 249] width 8 height 8
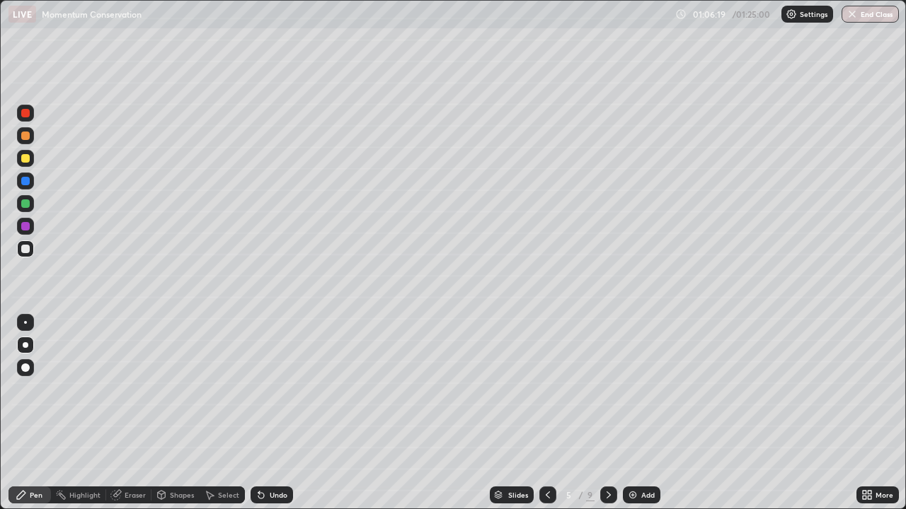
click at [270, 413] on div "Undo" at bounding box center [279, 495] width 18 height 7
click at [272, 413] on div "Undo" at bounding box center [279, 495] width 18 height 7
click at [268, 413] on div "Undo" at bounding box center [271, 495] width 42 height 17
click at [272, 413] on div "Undo" at bounding box center [271, 495] width 42 height 17
click at [275, 413] on div "Undo" at bounding box center [271, 495] width 42 height 17
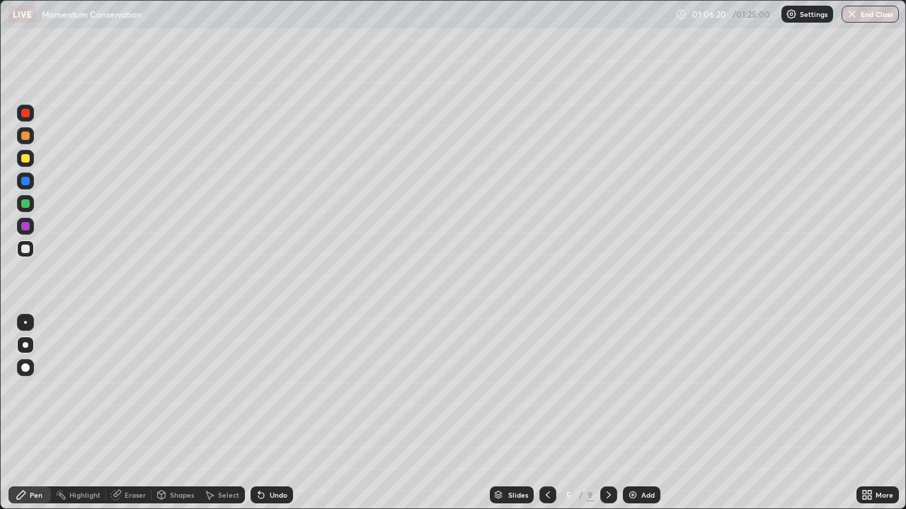
click at [272, 413] on div "Undo" at bounding box center [279, 495] width 18 height 7
click at [270, 413] on div "Undo" at bounding box center [279, 495] width 18 height 7
click at [872, 21] on button "End Class" at bounding box center [869, 14] width 57 height 17
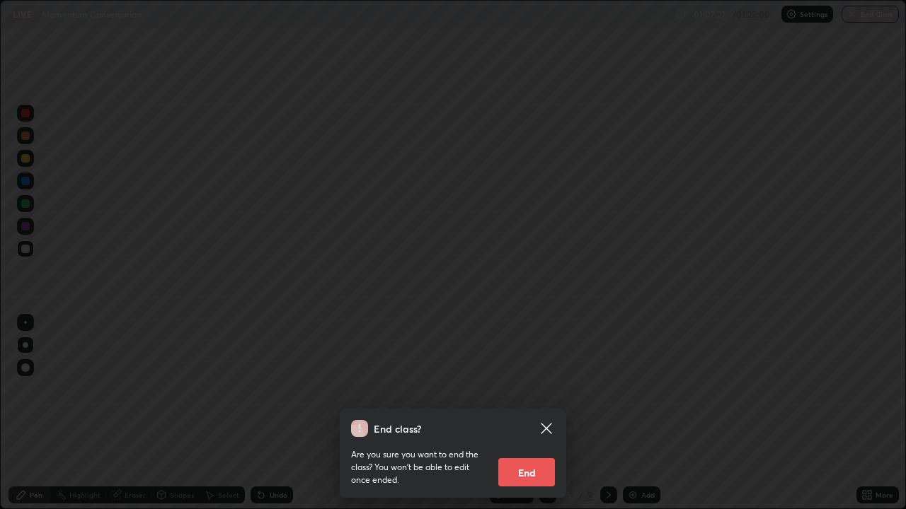
click at [538, 413] on button "End" at bounding box center [526, 472] width 57 height 28
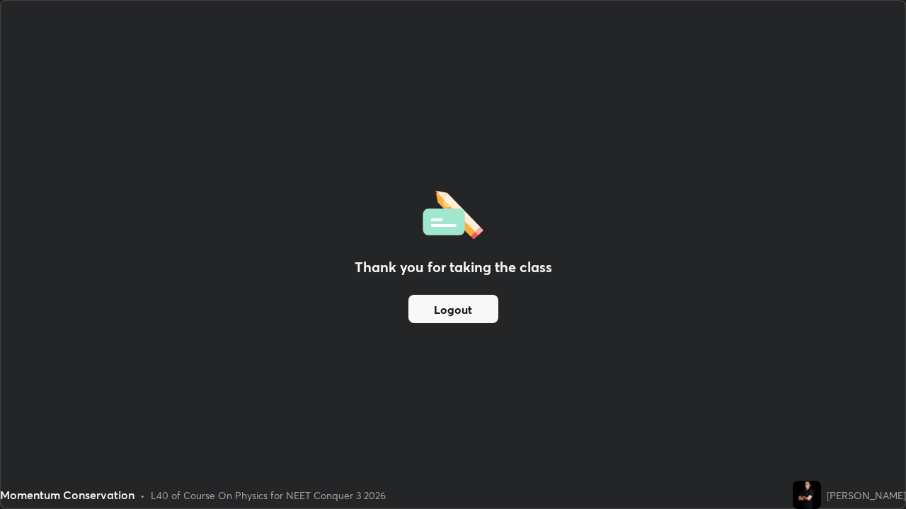
click at [477, 308] on button "Logout" at bounding box center [453, 309] width 90 height 28
